Goal: Find specific page/section: Find specific page/section

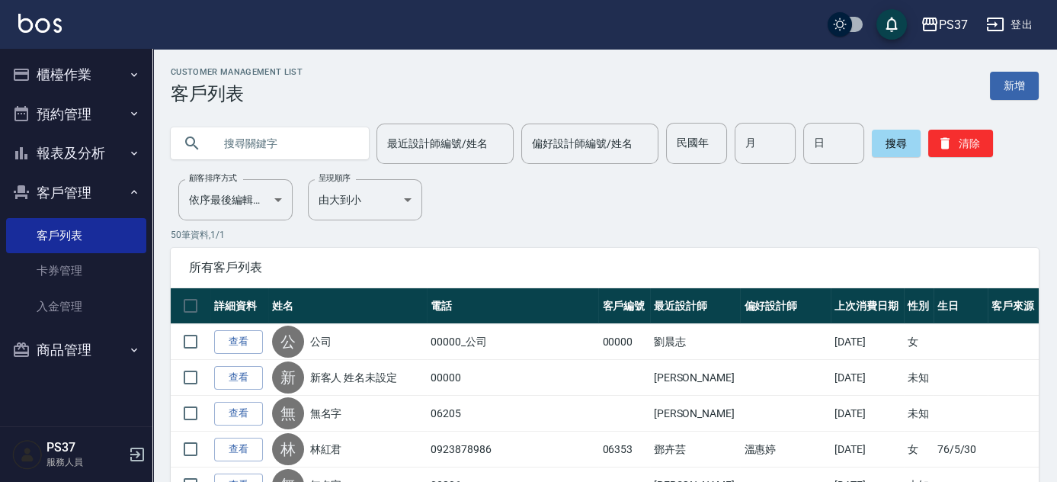
click at [644, 251] on div "所有客戶列表" at bounding box center [605, 268] width 868 height 40
click at [681, 152] on input "民國年" at bounding box center [696, 143] width 61 height 41
type input "90"
type input "8"
type input "25"
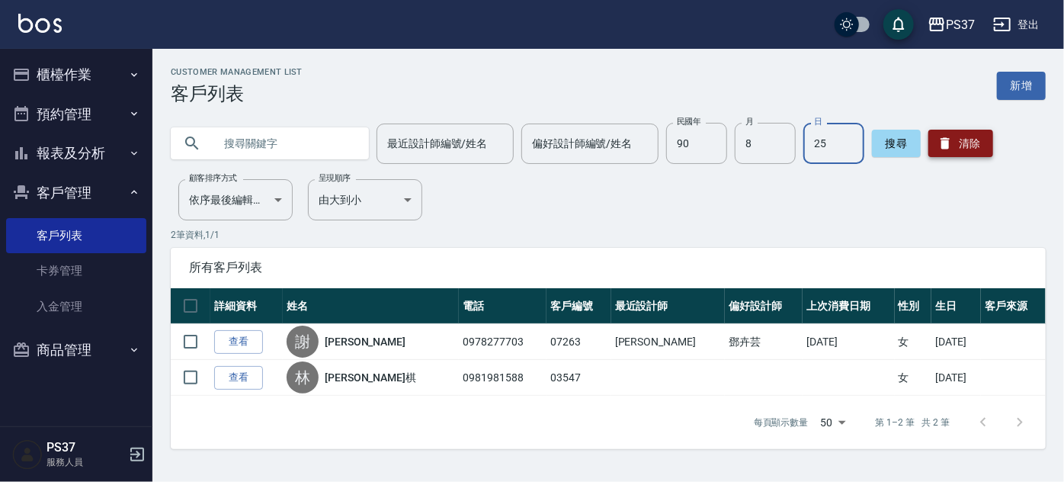
click at [965, 152] on button "清除" at bounding box center [960, 143] width 65 height 27
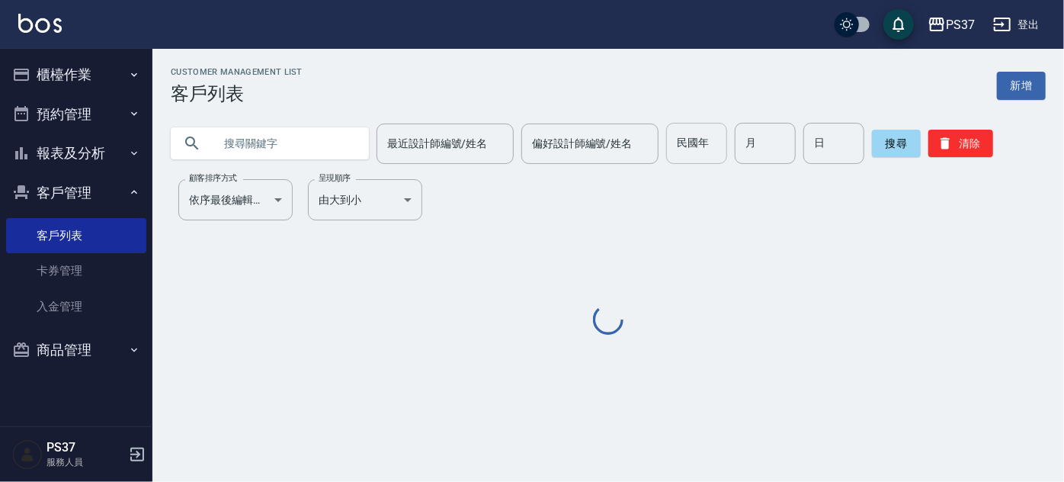
click at [703, 154] on input "民國年" at bounding box center [696, 143] width 61 height 41
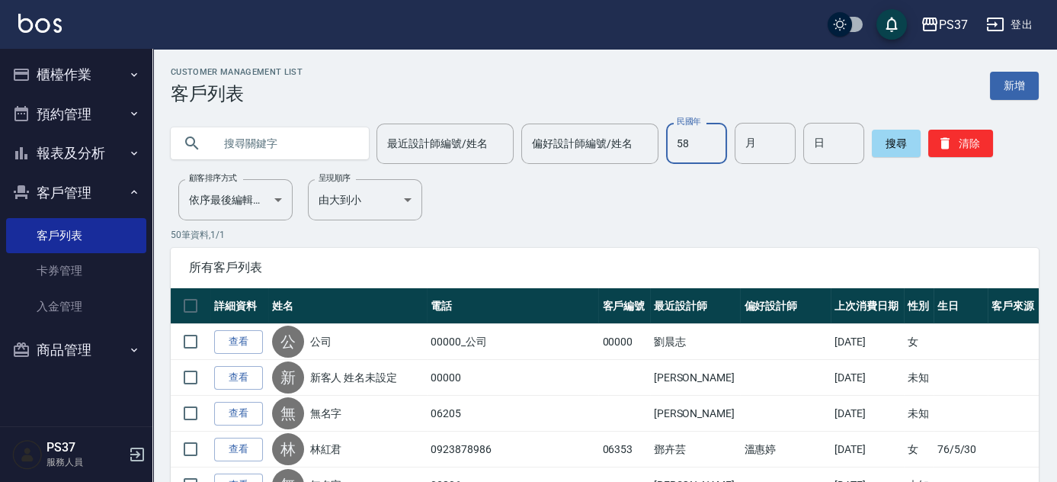
type input "58"
type input "09"
type input "17"
